Goal: Task Accomplishment & Management: Manage account settings

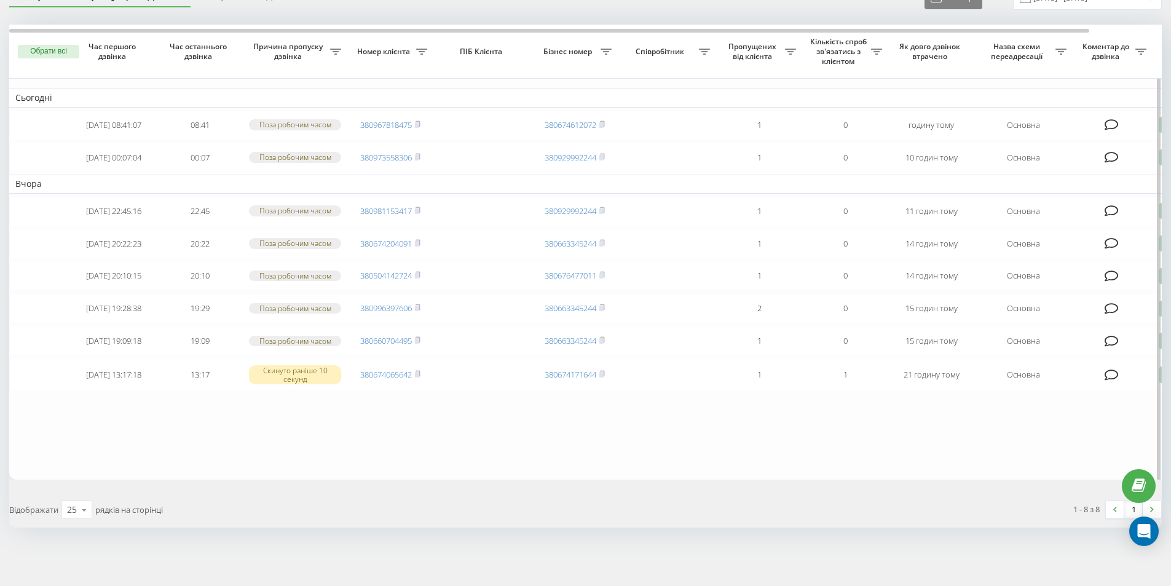
scroll to position [93, 0]
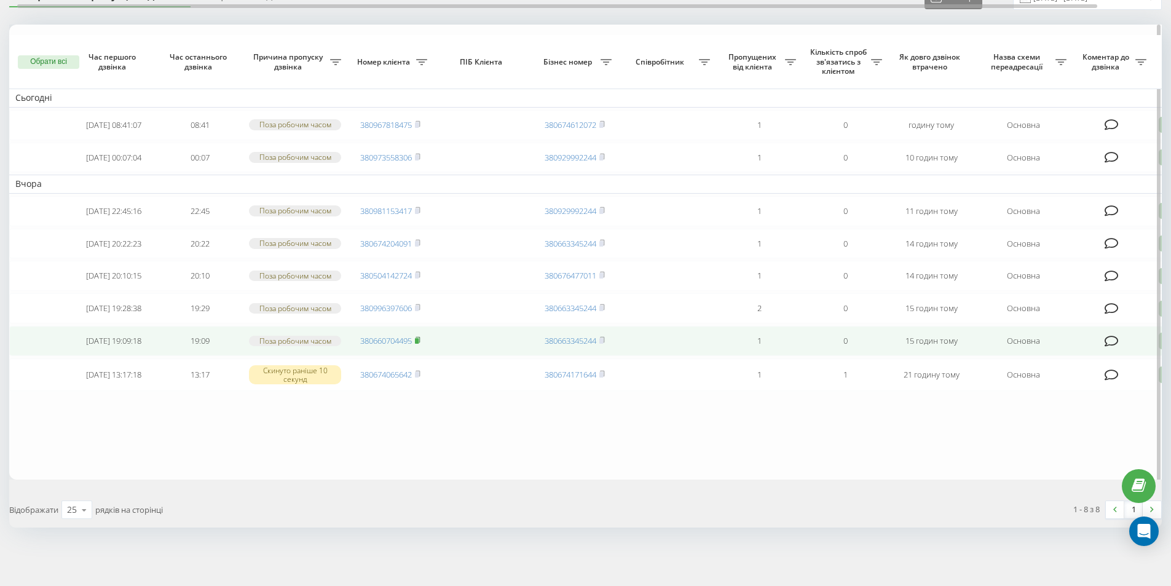
click at [421, 336] on icon at bounding box center [418, 339] width 6 height 7
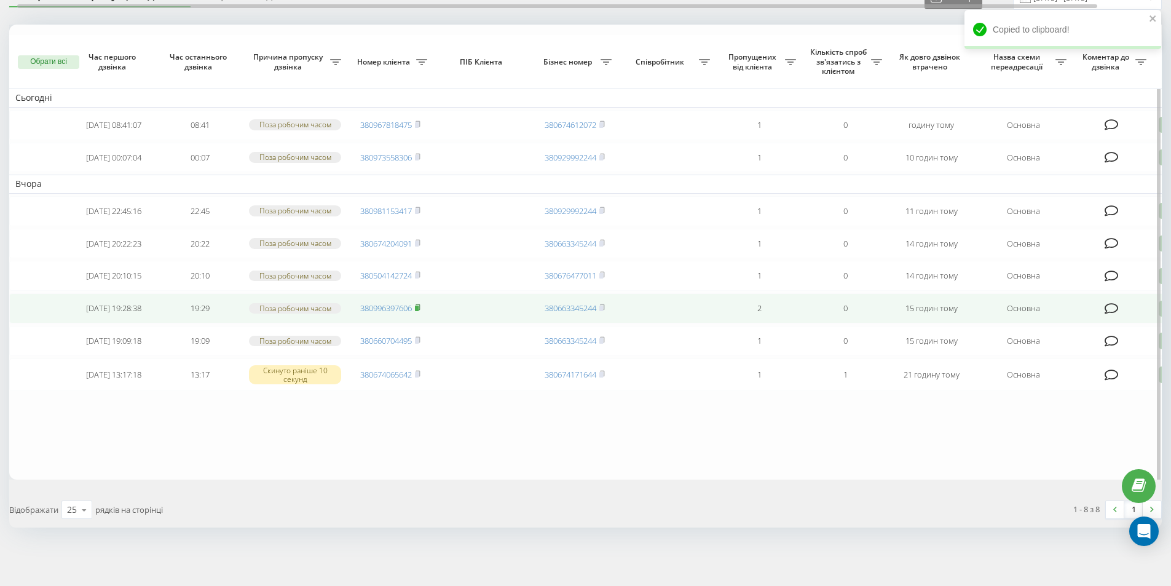
click at [419, 306] on rect at bounding box center [417, 309] width 4 height 6
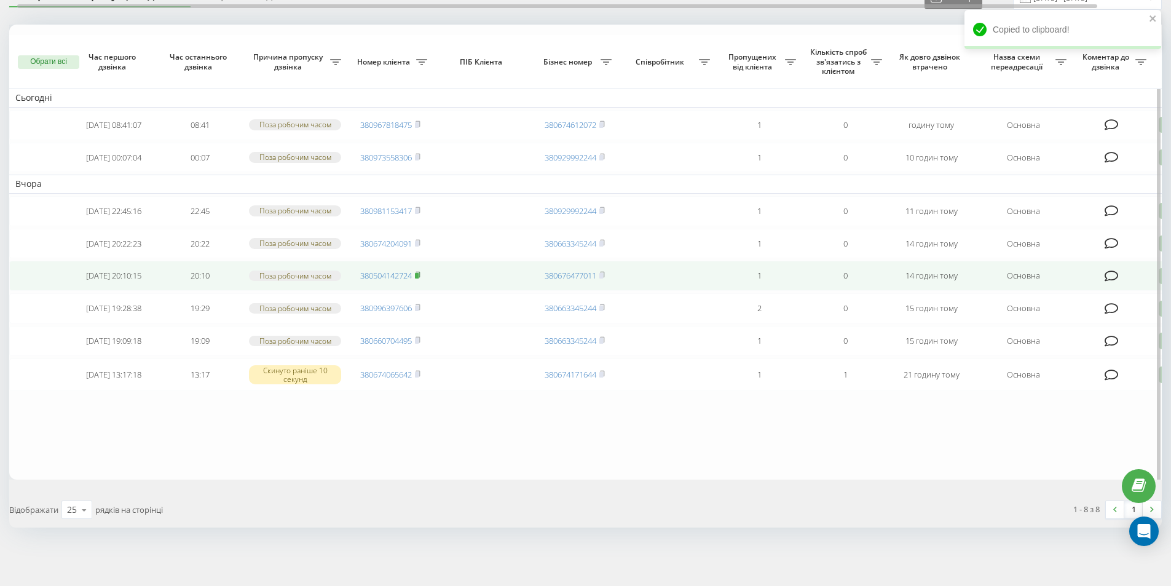
click at [419, 273] on rect at bounding box center [417, 276] width 4 height 6
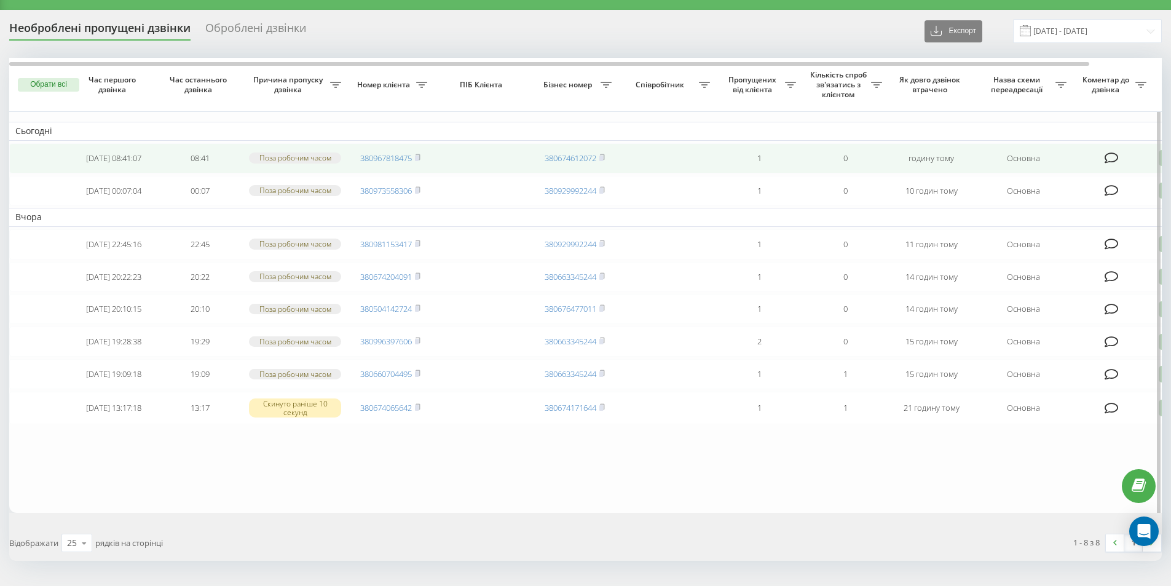
scroll to position [93, 0]
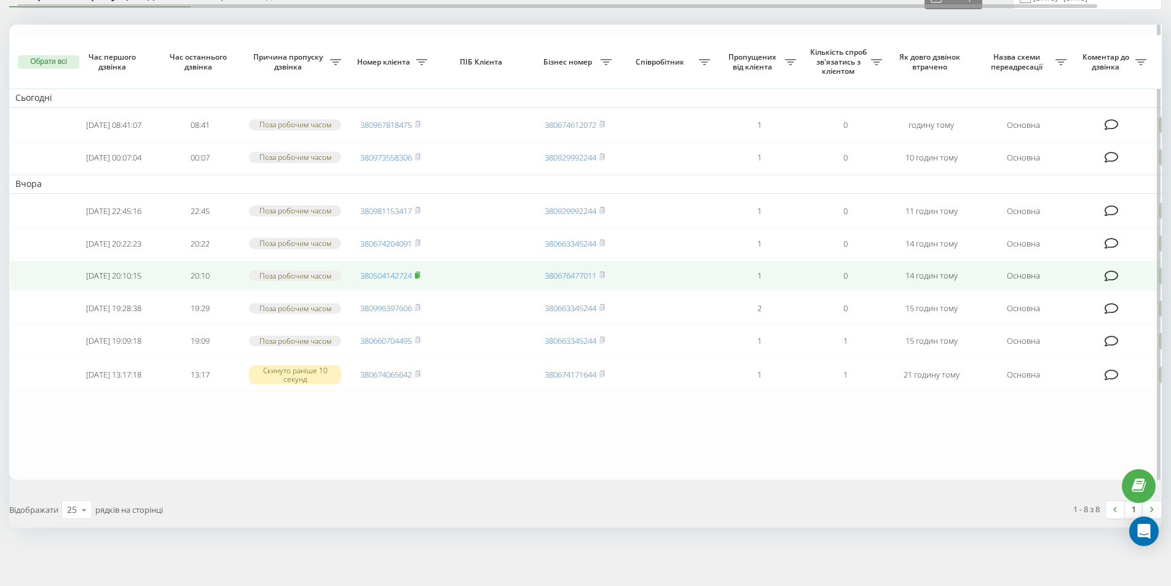
click at [419, 273] on rect at bounding box center [417, 276] width 4 height 6
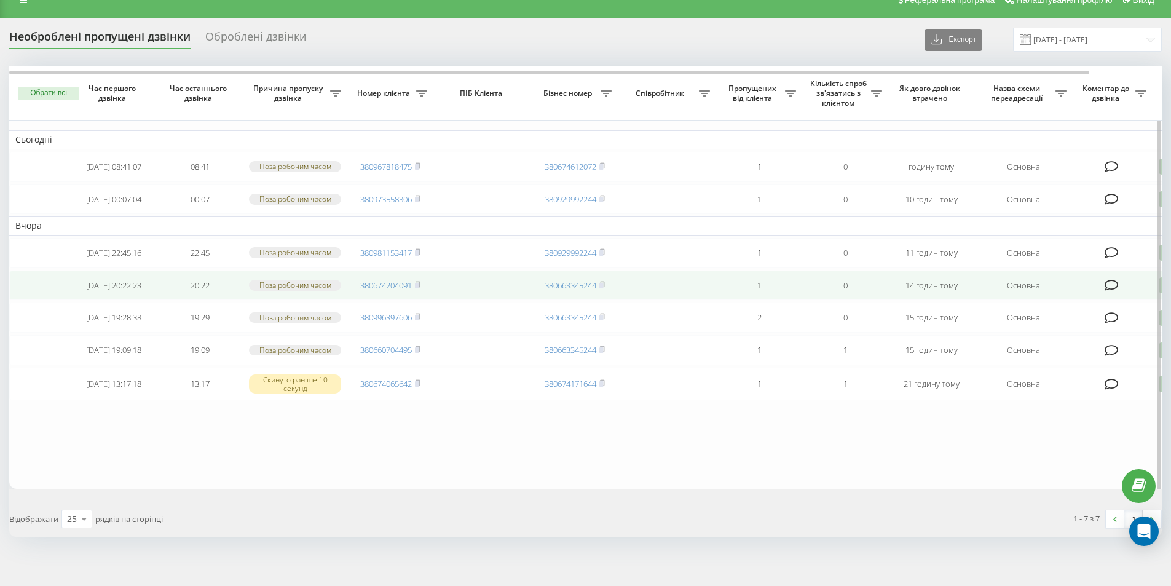
scroll to position [57, 0]
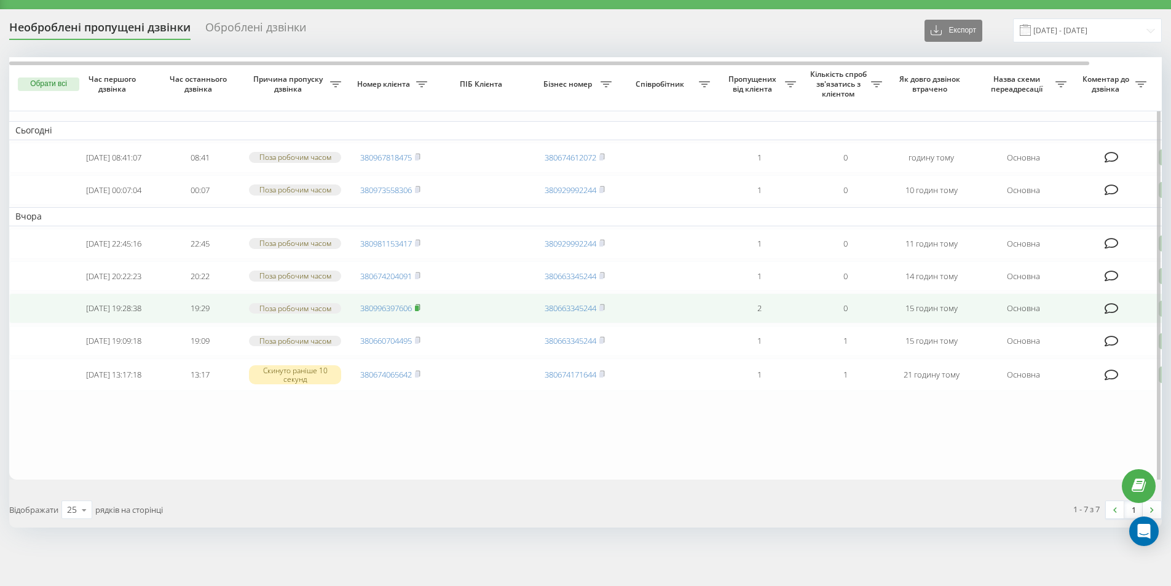
click at [419, 306] on rect at bounding box center [417, 309] width 4 height 6
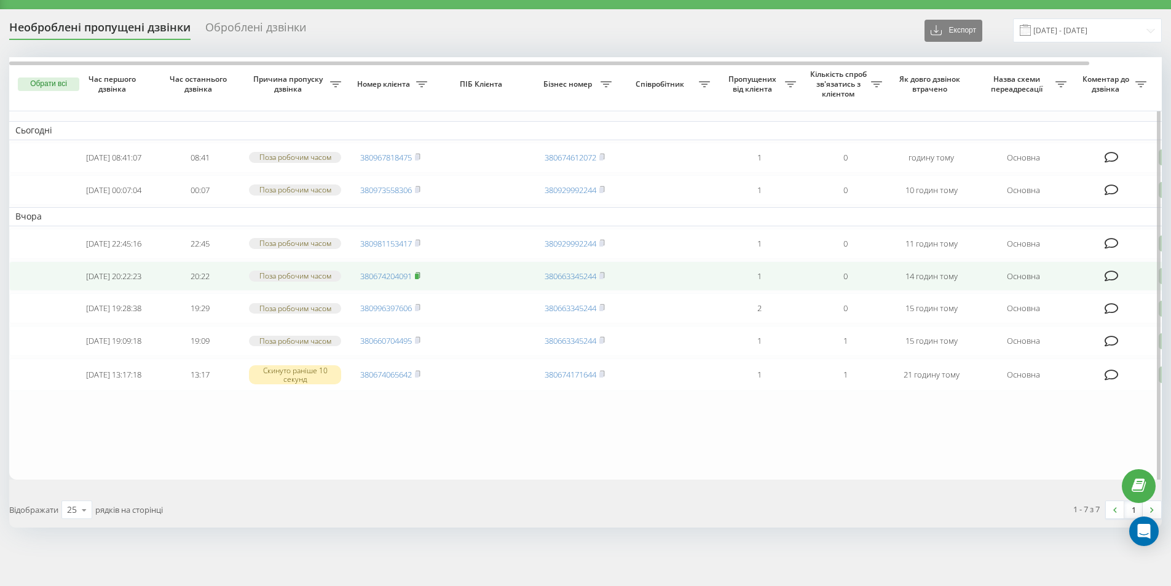
click at [418, 273] on rect at bounding box center [417, 276] width 4 height 6
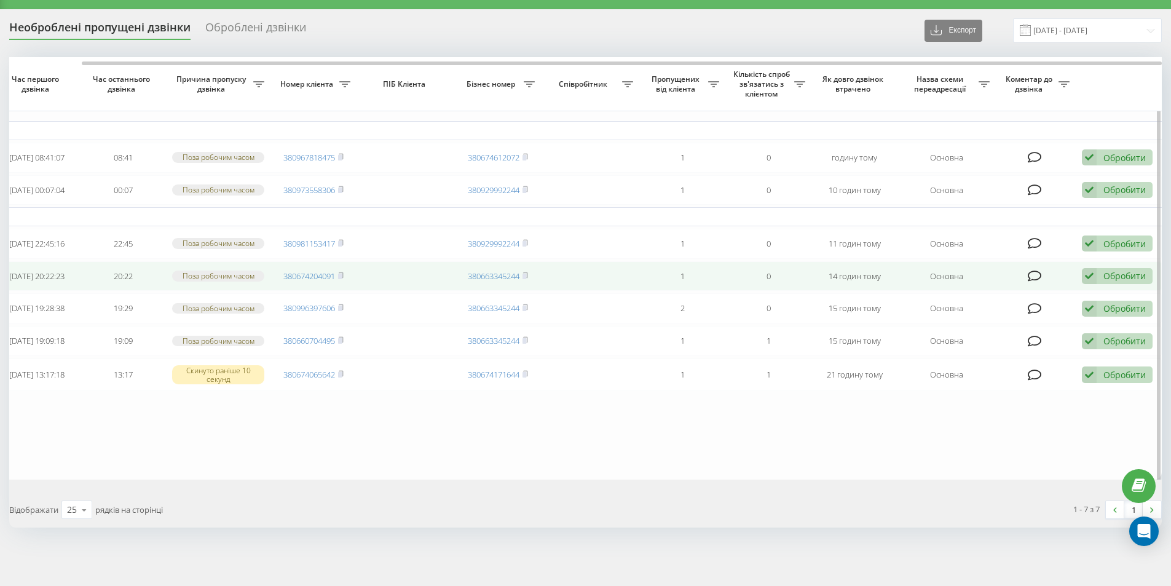
click at [1093, 268] on icon at bounding box center [1089, 276] width 15 height 17
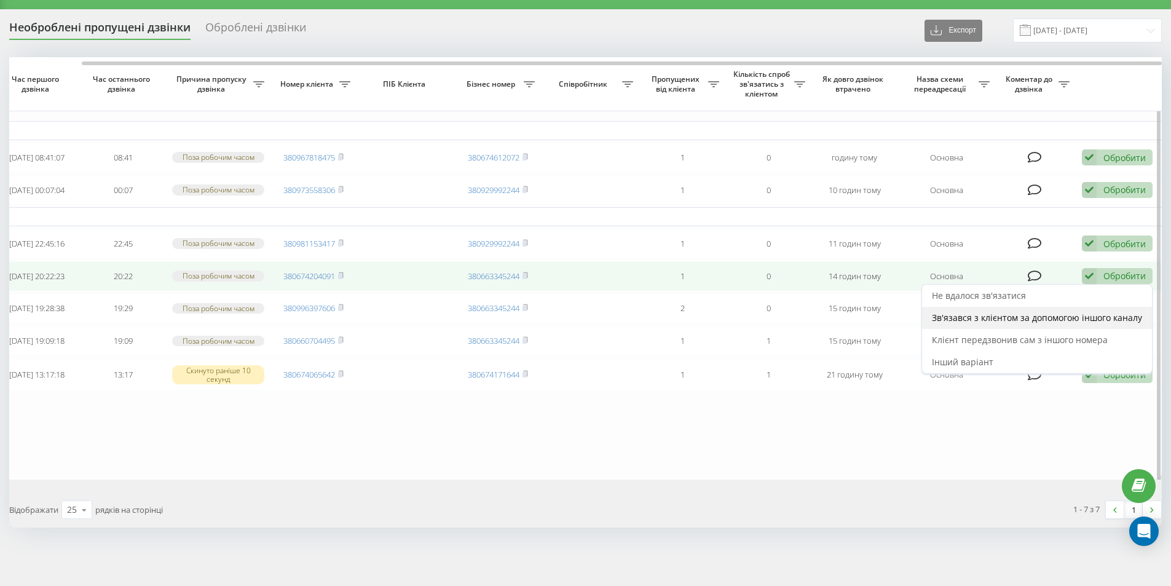
click at [1027, 312] on span "Зв'язався з клієнтом за допомогою іншого каналу" at bounding box center [1037, 318] width 210 height 12
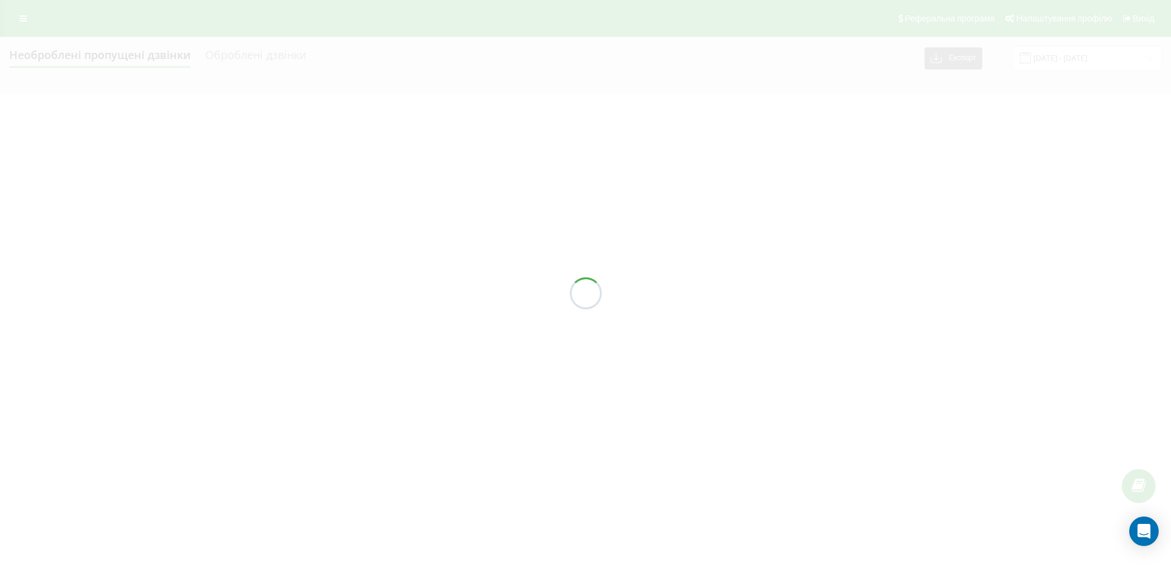
scroll to position [0, 0]
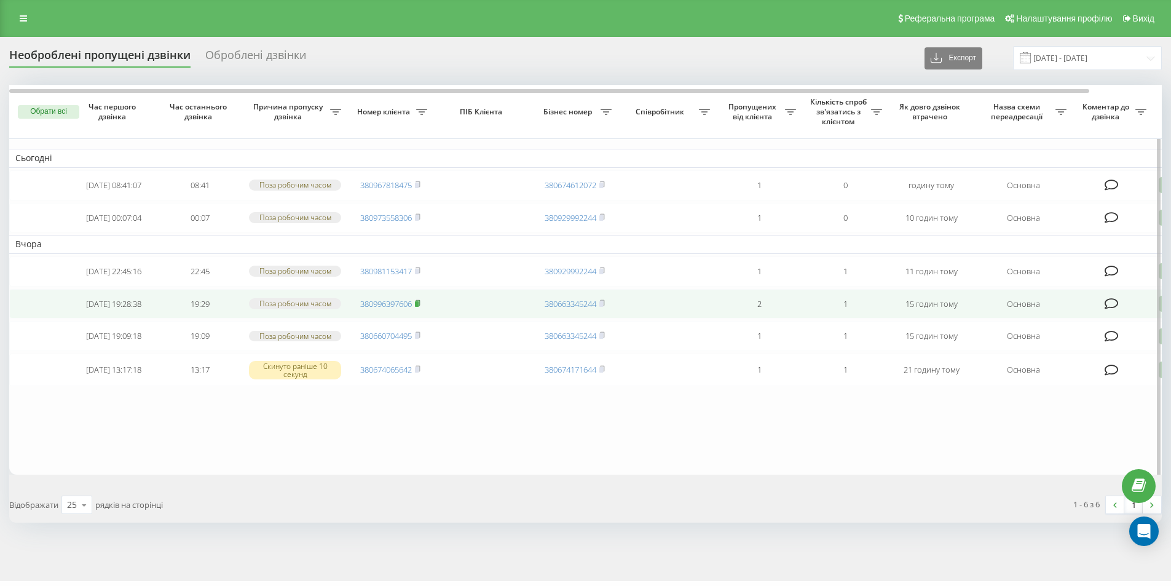
click at [418, 306] on rect at bounding box center [417, 304] width 4 height 6
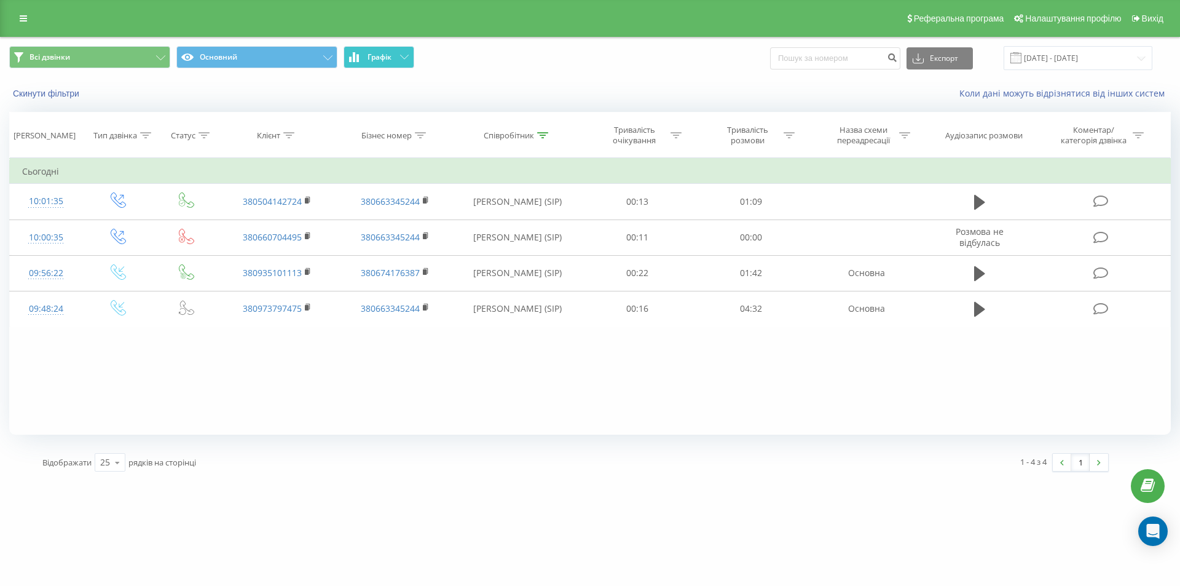
click at [378, 53] on span "Графік" at bounding box center [380, 57] width 24 height 9
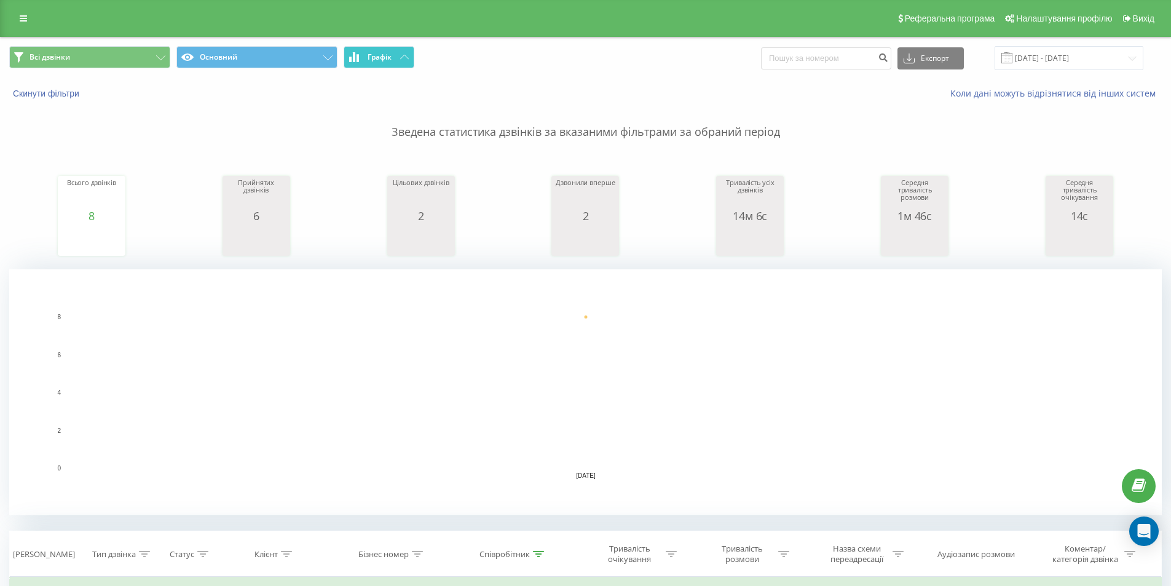
click at [387, 57] on span "Графік" at bounding box center [380, 57] width 24 height 9
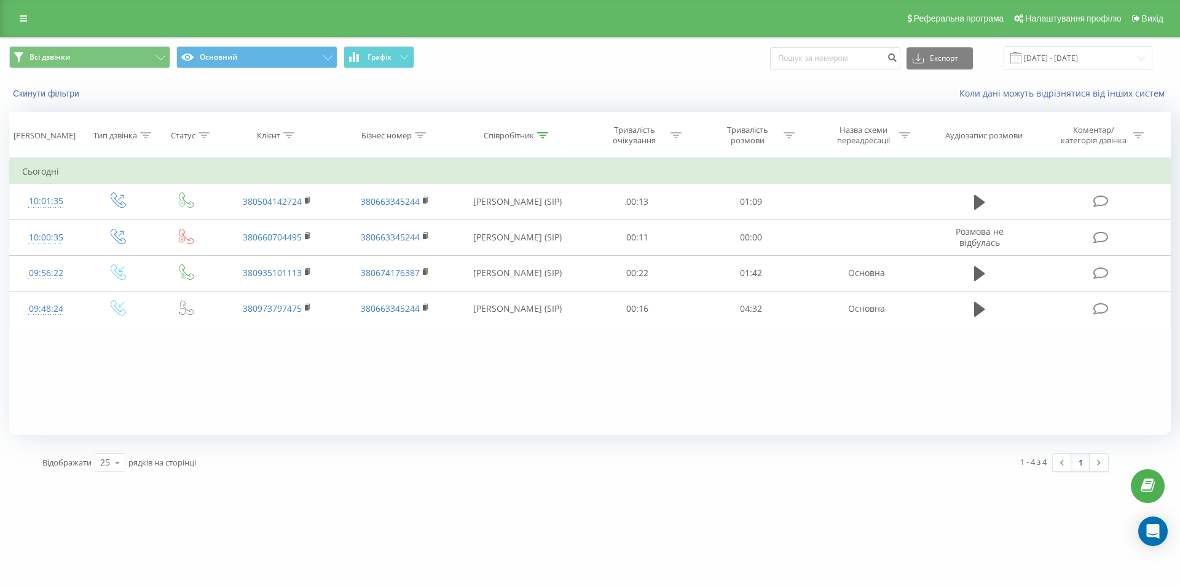
click at [515, 74] on div "Всі дзвінки Основний Графік Експорт .csv .xls .xlsx 20.09.2025 - 20.09.2025" at bounding box center [590, 58] width 1179 height 41
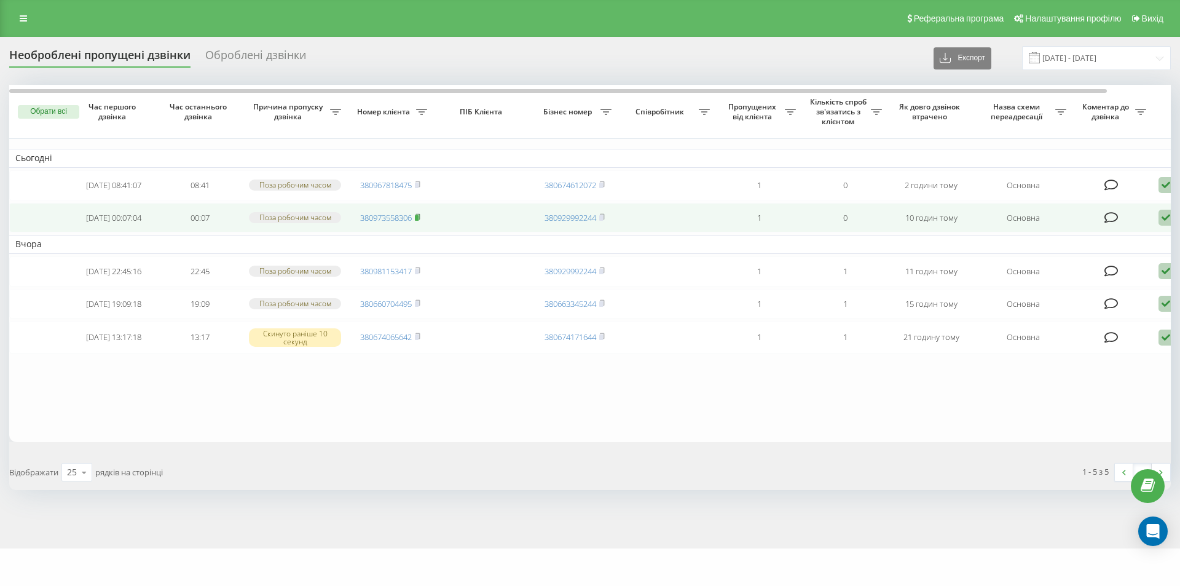
click at [417, 220] on rect at bounding box center [417, 218] width 4 height 6
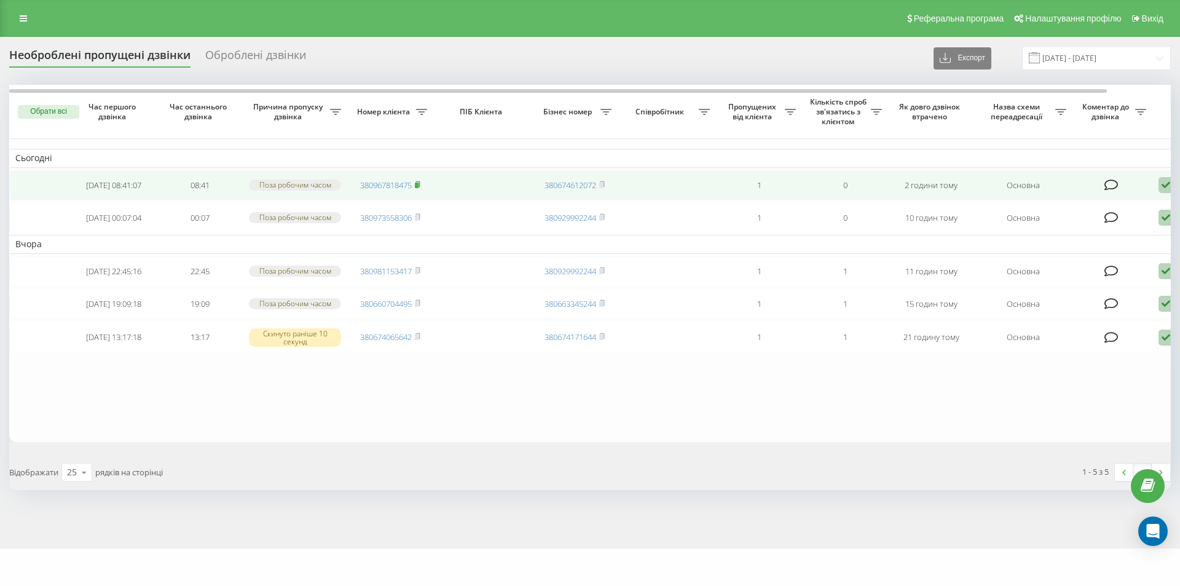
click at [421, 188] on icon at bounding box center [418, 184] width 6 height 7
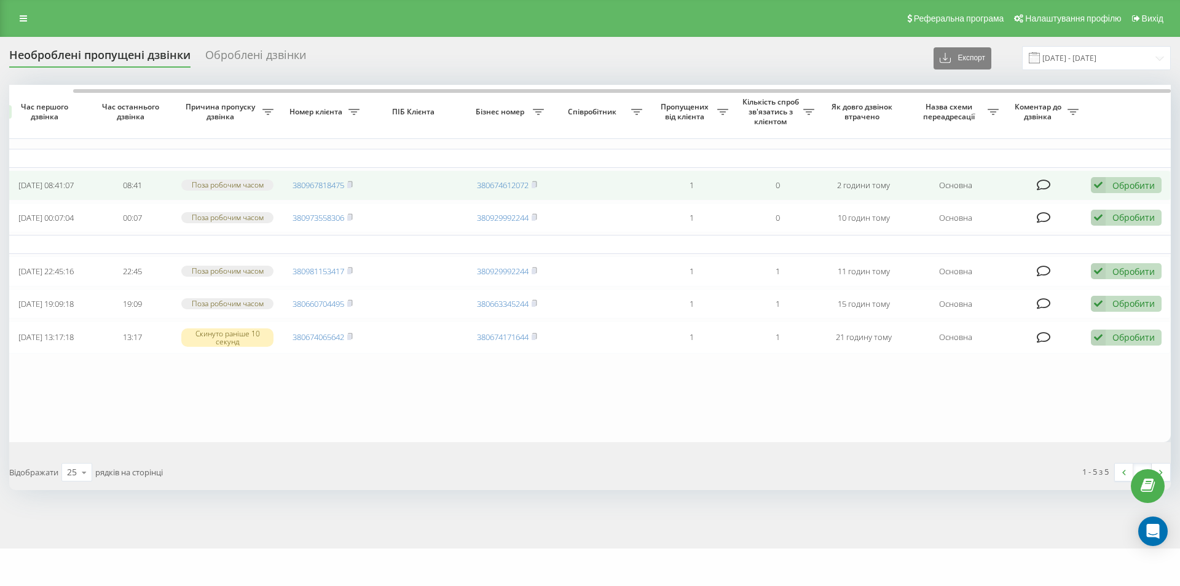
click at [1139, 188] on div "Обробити" at bounding box center [1134, 186] width 42 height 12
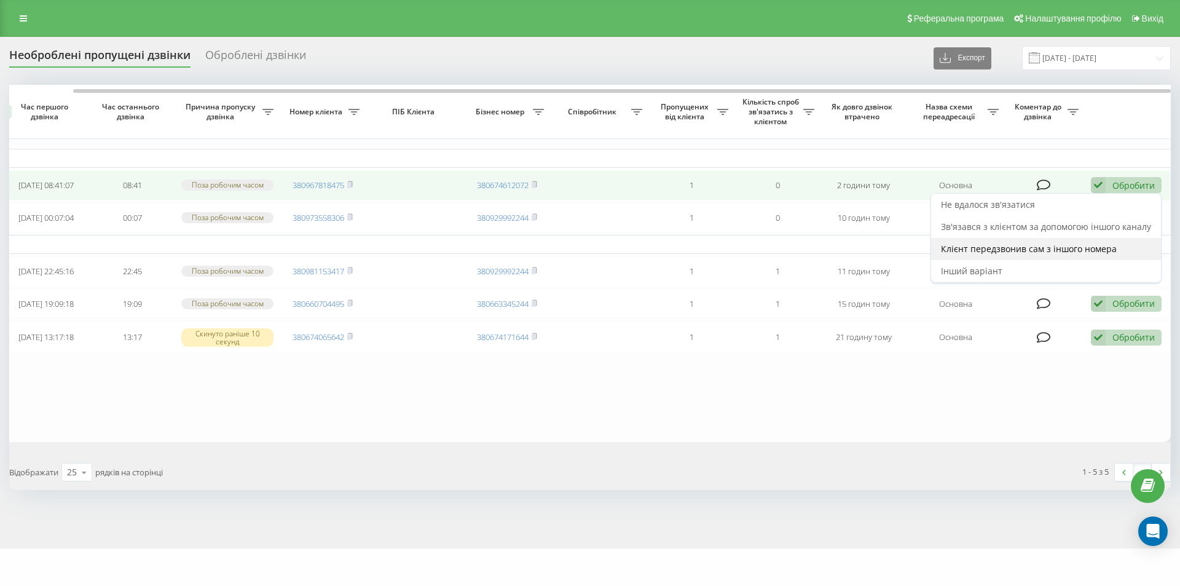
click at [1040, 250] on span "Клієнт передзвонив сам з іншого номера" at bounding box center [1029, 249] width 176 height 12
